Goal: Task Accomplishment & Management: Manage account settings

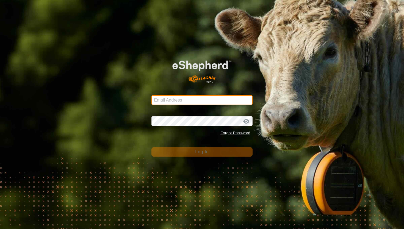
type input "mathew.gemma@barhamfarming.co.nz"
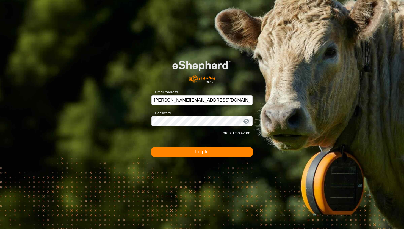
click at [208, 154] on button "Log In" at bounding box center [201, 151] width 101 height 9
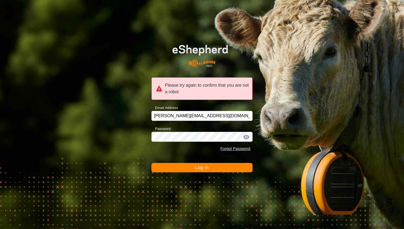
click at [213, 167] on button "Log In" at bounding box center [201, 167] width 101 height 9
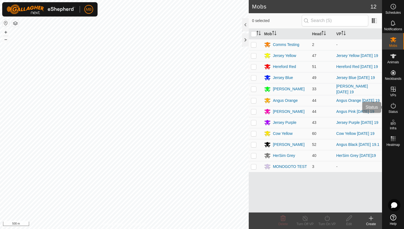
click at [393, 104] on icon at bounding box center [393, 105] width 5 height 5
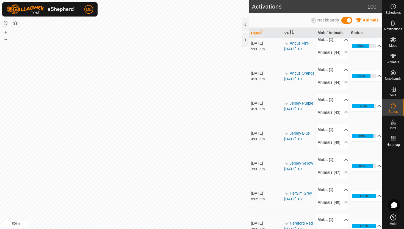
scroll to position [159, 0]
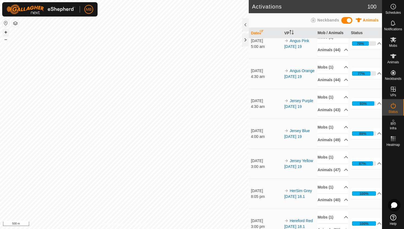
click at [8, 32] on button "+" at bounding box center [5, 32] width 7 height 7
click at [4, 32] on button "+" at bounding box center [5, 32] width 7 height 7
click at [5, 39] on button "–" at bounding box center [5, 39] width 7 height 7
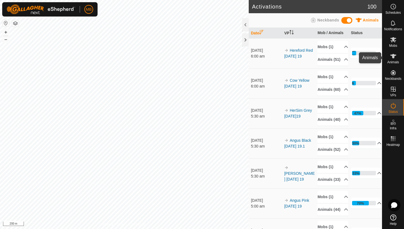
click at [393, 55] on icon at bounding box center [393, 56] width 6 height 4
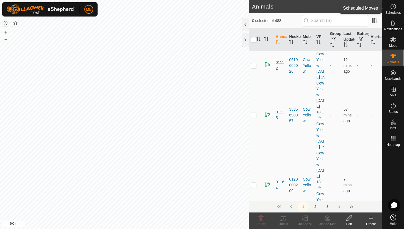
click at [394, 7] on icon at bounding box center [393, 6] width 7 height 7
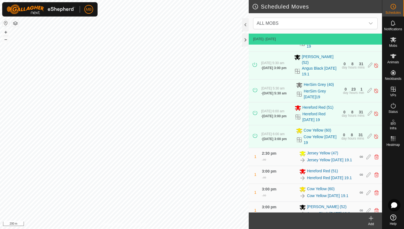
scroll to position [115, 0]
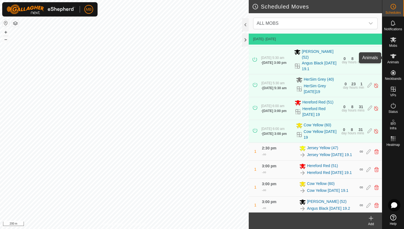
click at [394, 56] on icon at bounding box center [393, 56] width 7 height 7
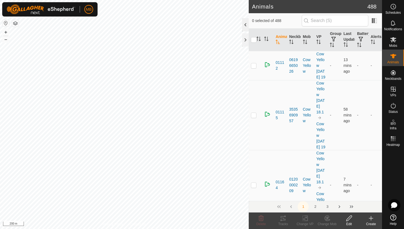
click at [247, 22] on div at bounding box center [245, 24] width 7 height 13
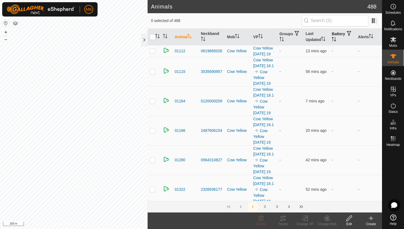
click at [336, 40] on icon "Activate to sort" at bounding box center [334, 39] width 4 height 4
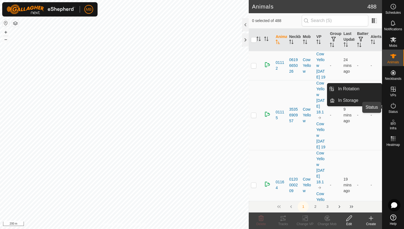
click at [392, 104] on icon at bounding box center [393, 105] width 7 height 7
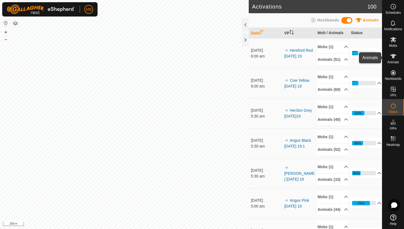
click at [392, 56] on icon at bounding box center [393, 56] width 6 height 4
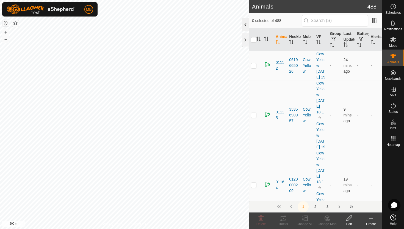
click at [246, 22] on div at bounding box center [245, 24] width 7 height 13
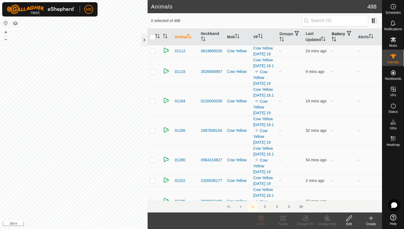
click at [336, 38] on icon "Activate to sort" at bounding box center [334, 39] width 4 height 4
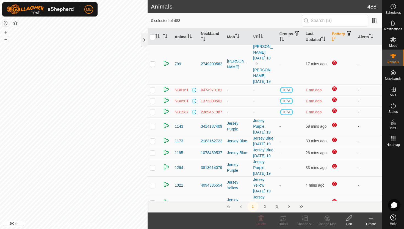
scroll to position [61, 0]
click at [322, 38] on icon "Activate to sort" at bounding box center [322, 39] width 1 height 4
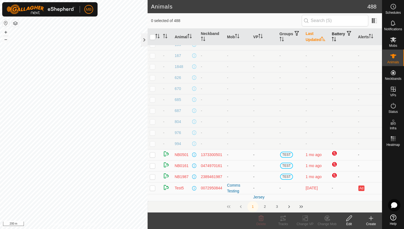
click at [323, 38] on icon "Activate to sort" at bounding box center [323, 39] width 4 height 4
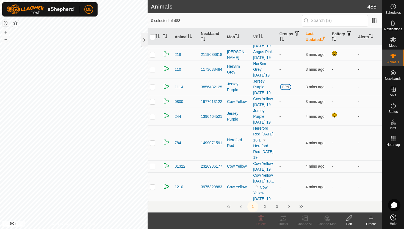
scroll to position [0, 0]
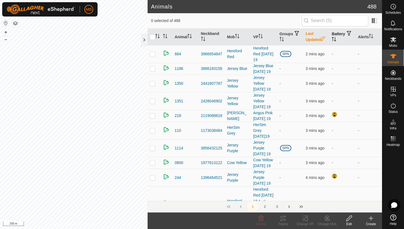
click at [323, 38] on icon "Activate to sort" at bounding box center [323, 39] width 4 height 4
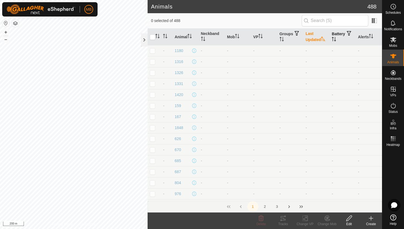
click at [336, 38] on icon "Activate to sort" at bounding box center [334, 39] width 4 height 4
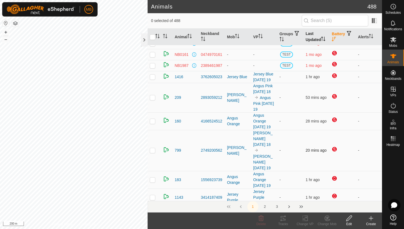
scroll to position [3, 0]
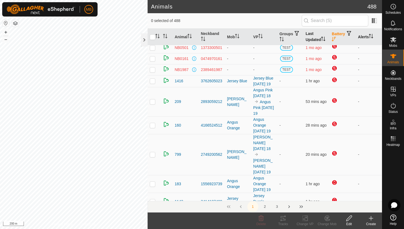
click at [372, 35] on icon "Activate to sort" at bounding box center [371, 36] width 4 height 4
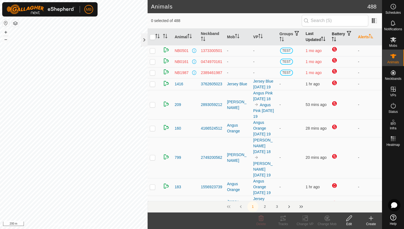
click at [372, 35] on icon "Activate to sort" at bounding box center [371, 36] width 4 height 4
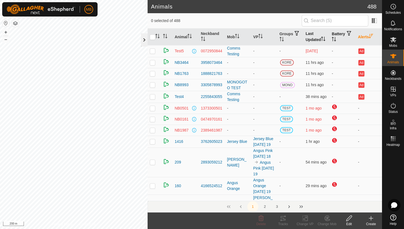
click at [144, 37] on div at bounding box center [144, 39] width 7 height 13
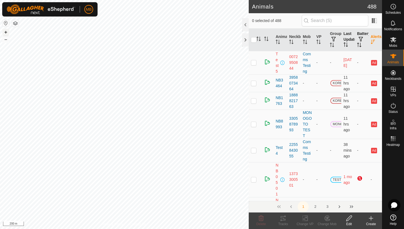
click at [4, 32] on button "+" at bounding box center [5, 32] width 7 height 7
